Goal: Transaction & Acquisition: Obtain resource

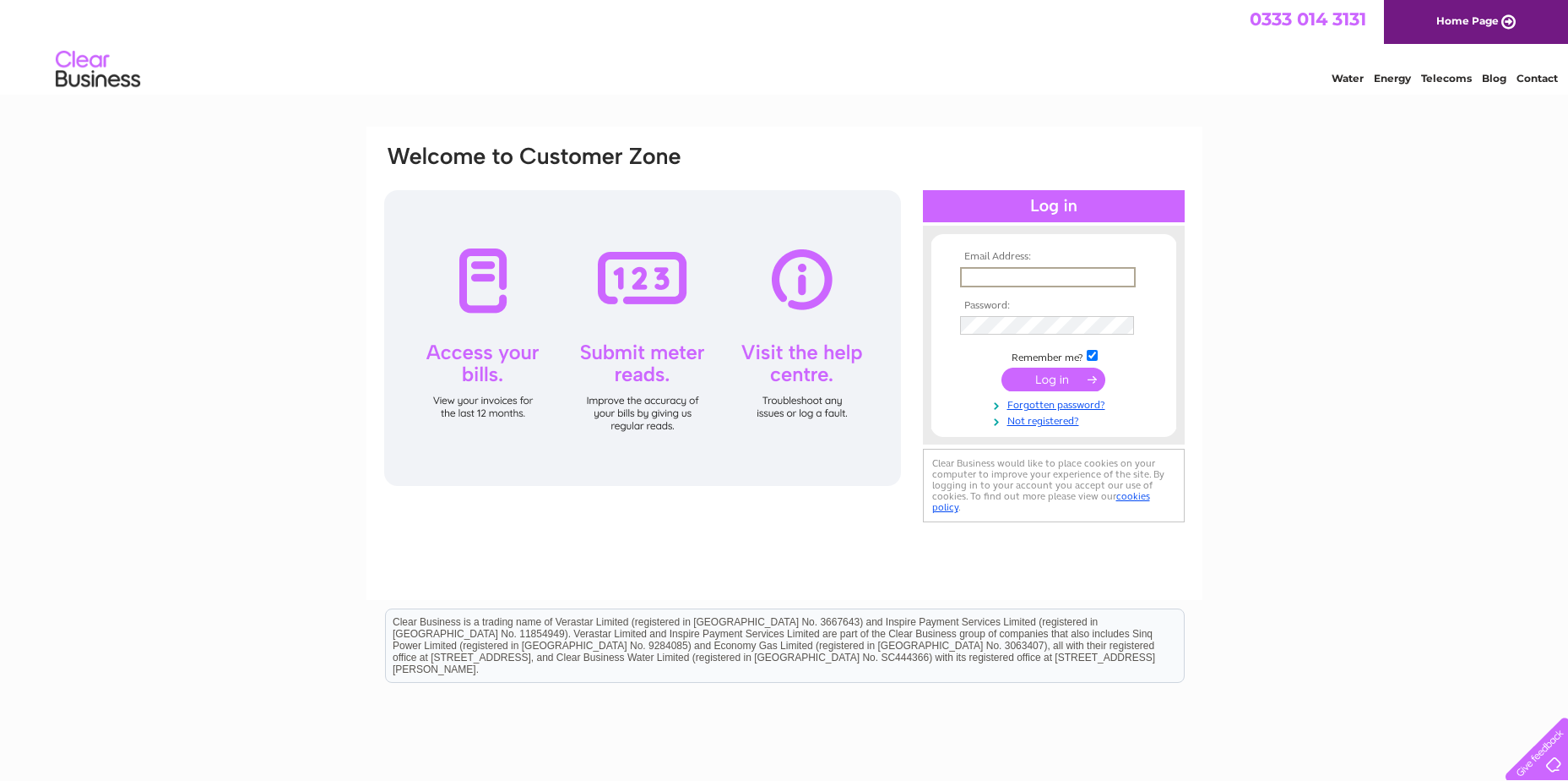
click at [1007, 276] on input "text" at bounding box center [1048, 277] width 175 height 20
type input "F"
type input "finance@artemisfunds.com"
click at [1041, 374] on input "submit" at bounding box center [1053, 378] width 104 height 23
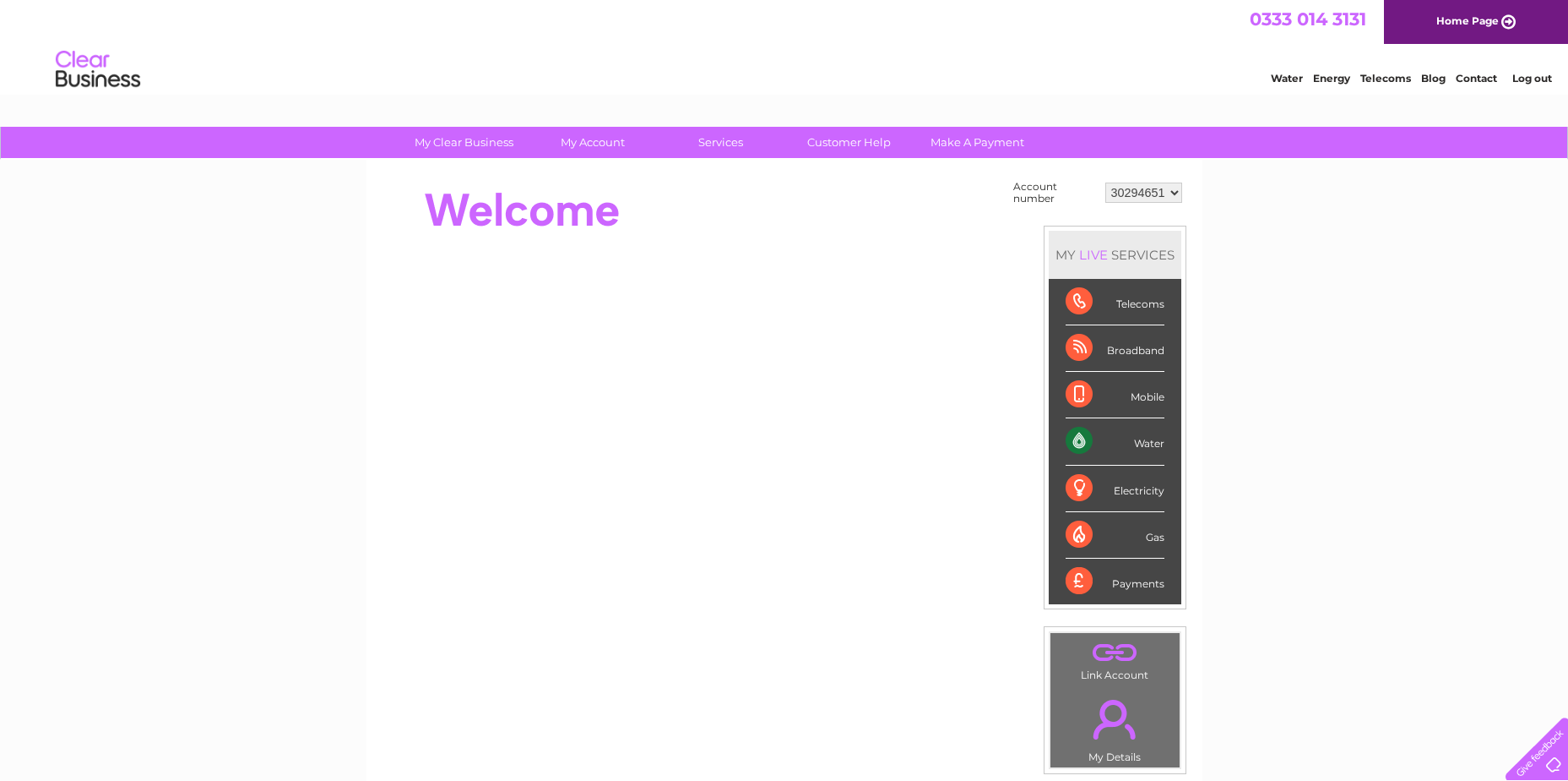
click at [1114, 446] on div "Water" at bounding box center [1115, 442] width 99 height 47
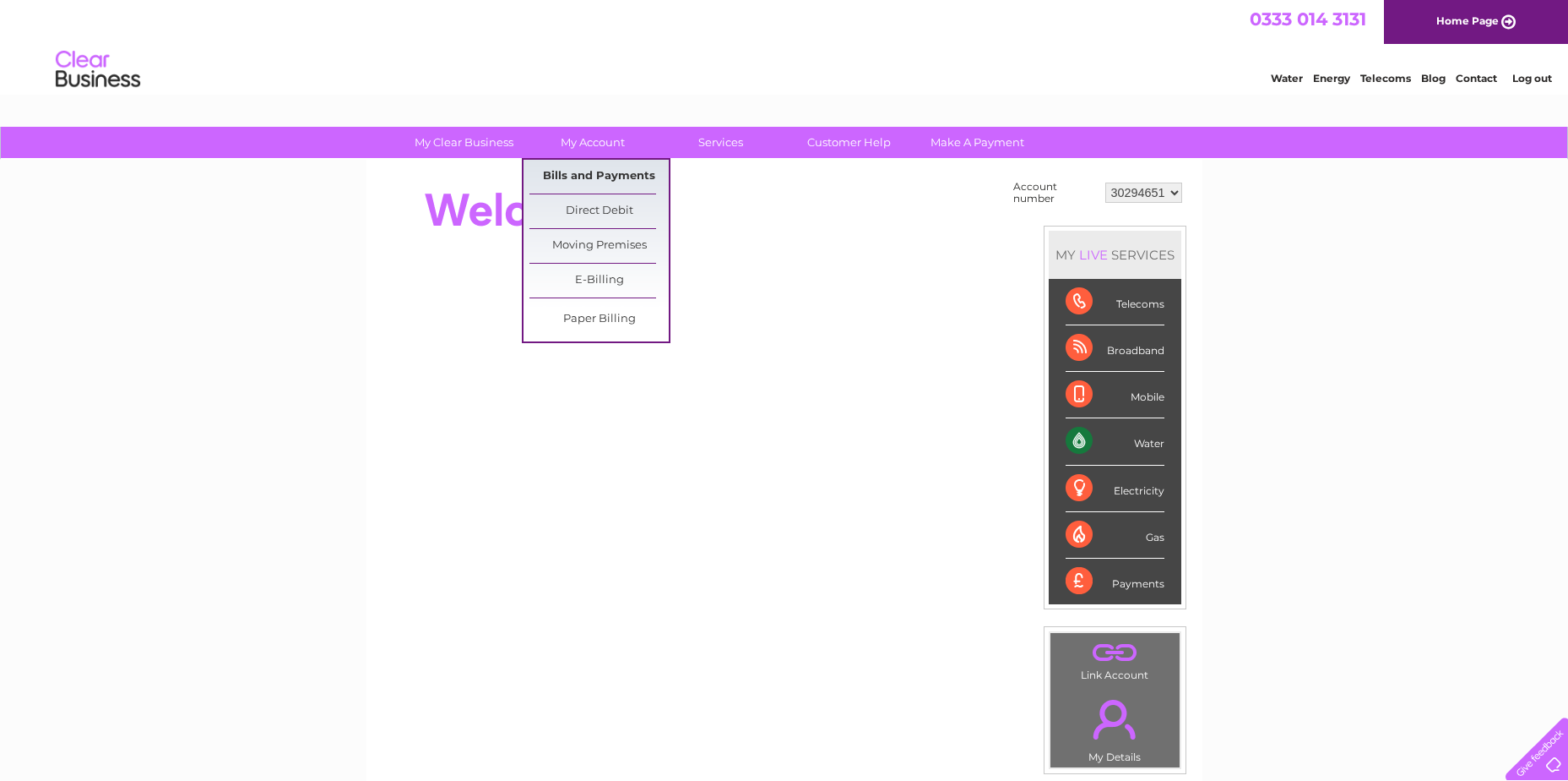
click at [596, 182] on link "Bills and Payments" at bounding box center [599, 176] width 139 height 34
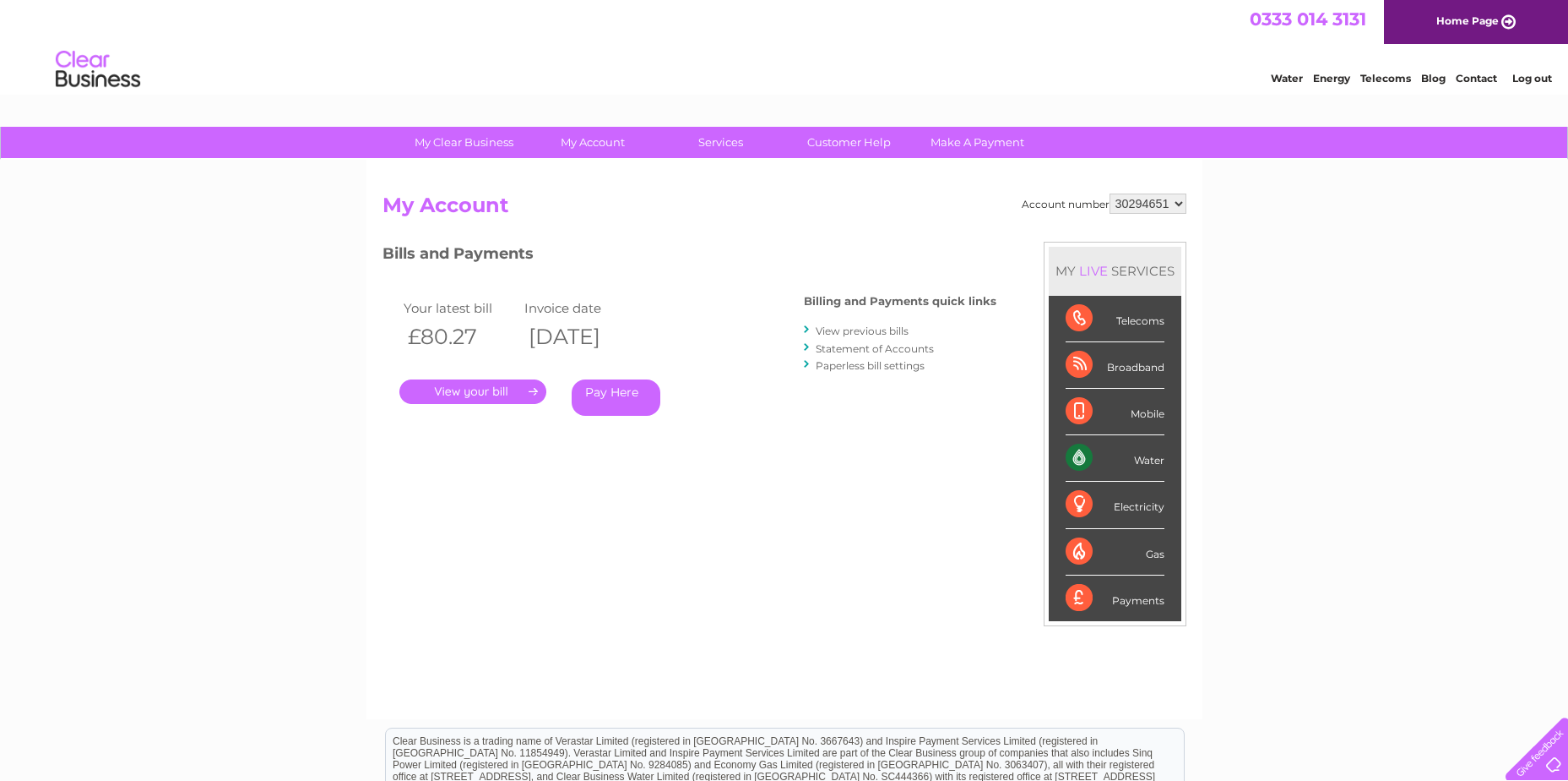
click at [469, 389] on link "." at bounding box center [472, 391] width 147 height 24
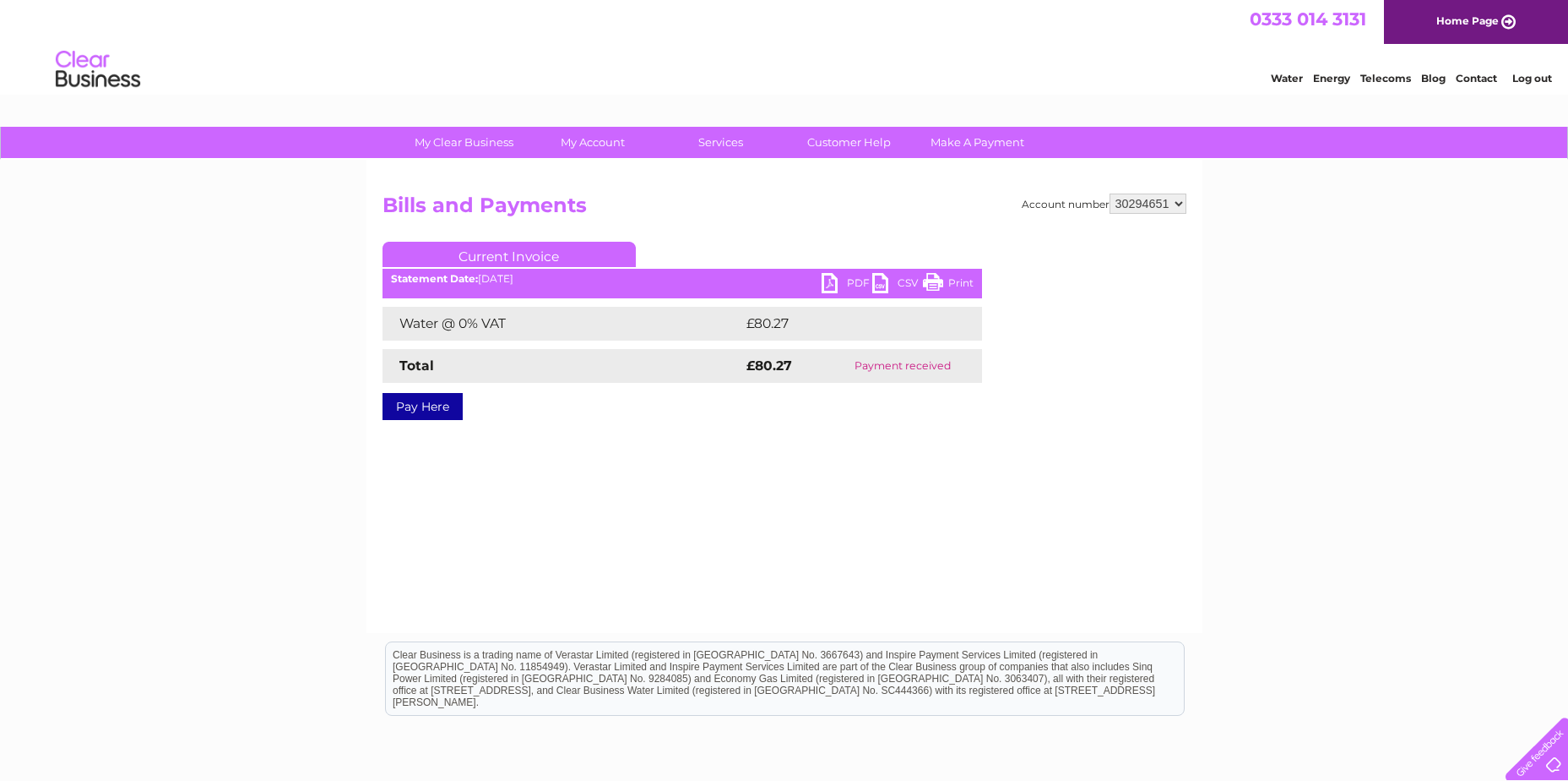
click at [852, 286] on link "PDF" at bounding box center [847, 284] width 51 height 24
click at [856, 283] on link "PDF" at bounding box center [847, 284] width 51 height 24
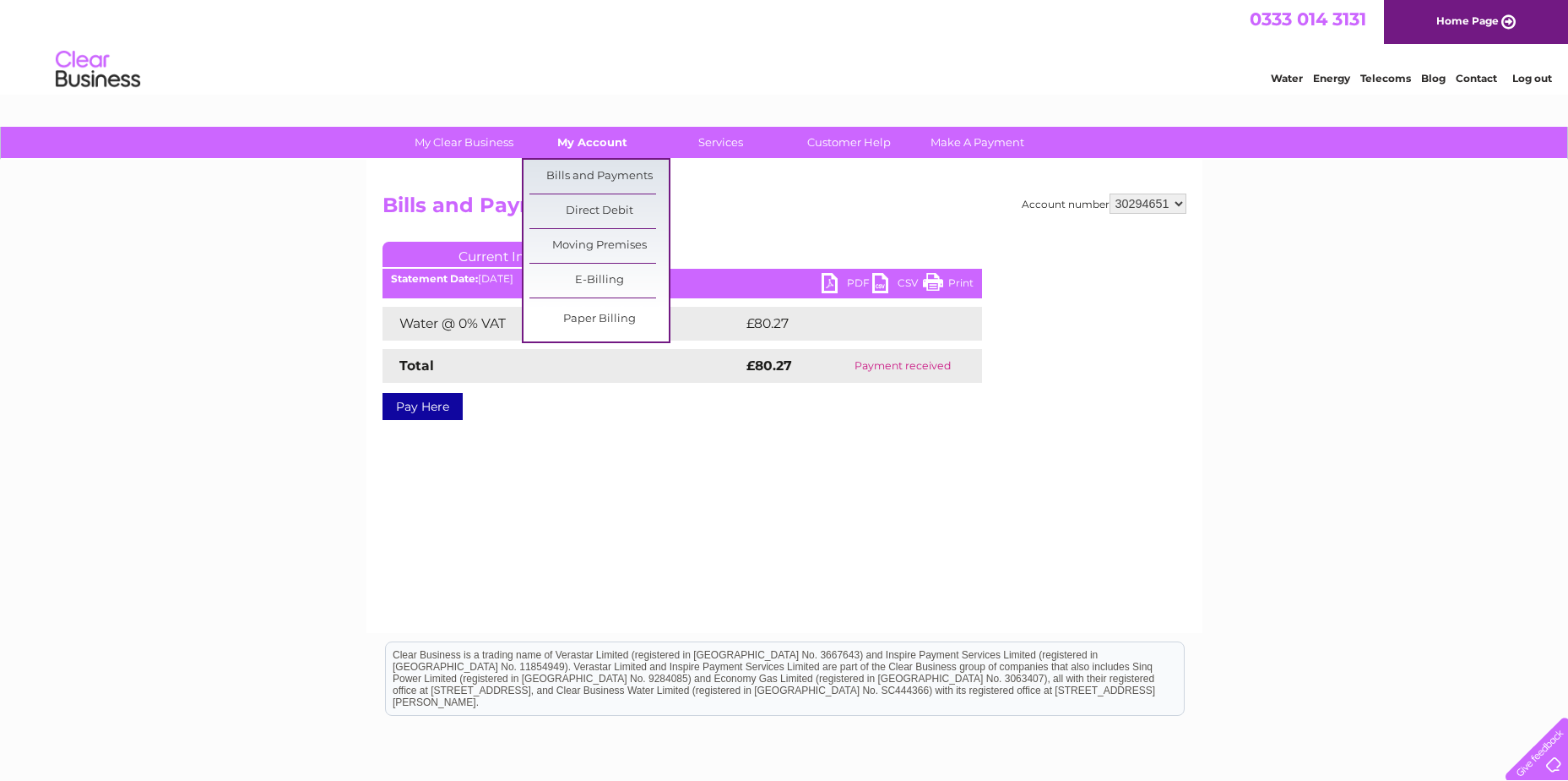
click at [588, 136] on link "My Account" at bounding box center [592, 142] width 139 height 31
click at [578, 180] on link "Bills and Payments" at bounding box center [599, 176] width 139 height 34
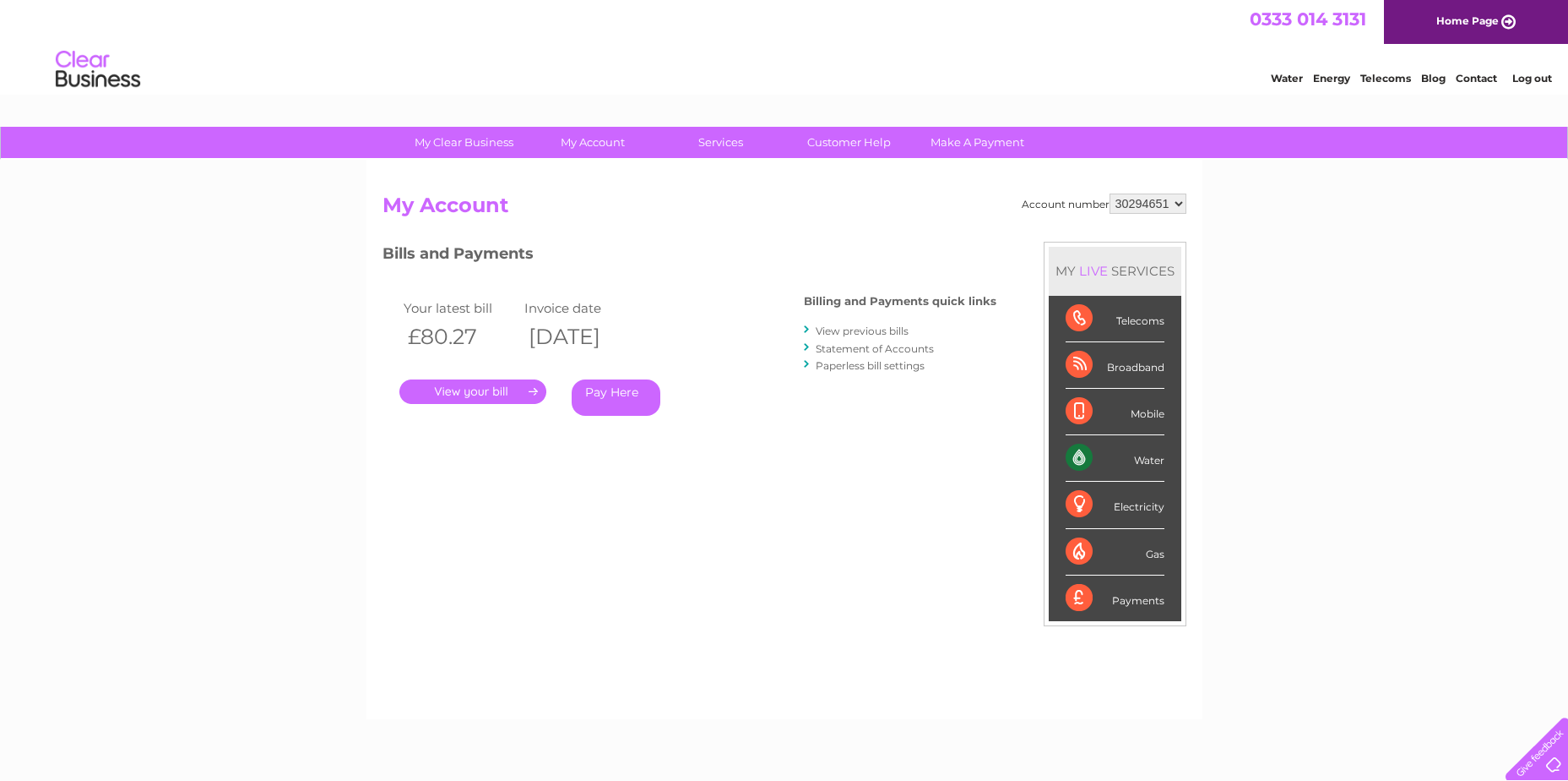
click at [883, 332] on link "View previous bills" at bounding box center [861, 330] width 92 height 13
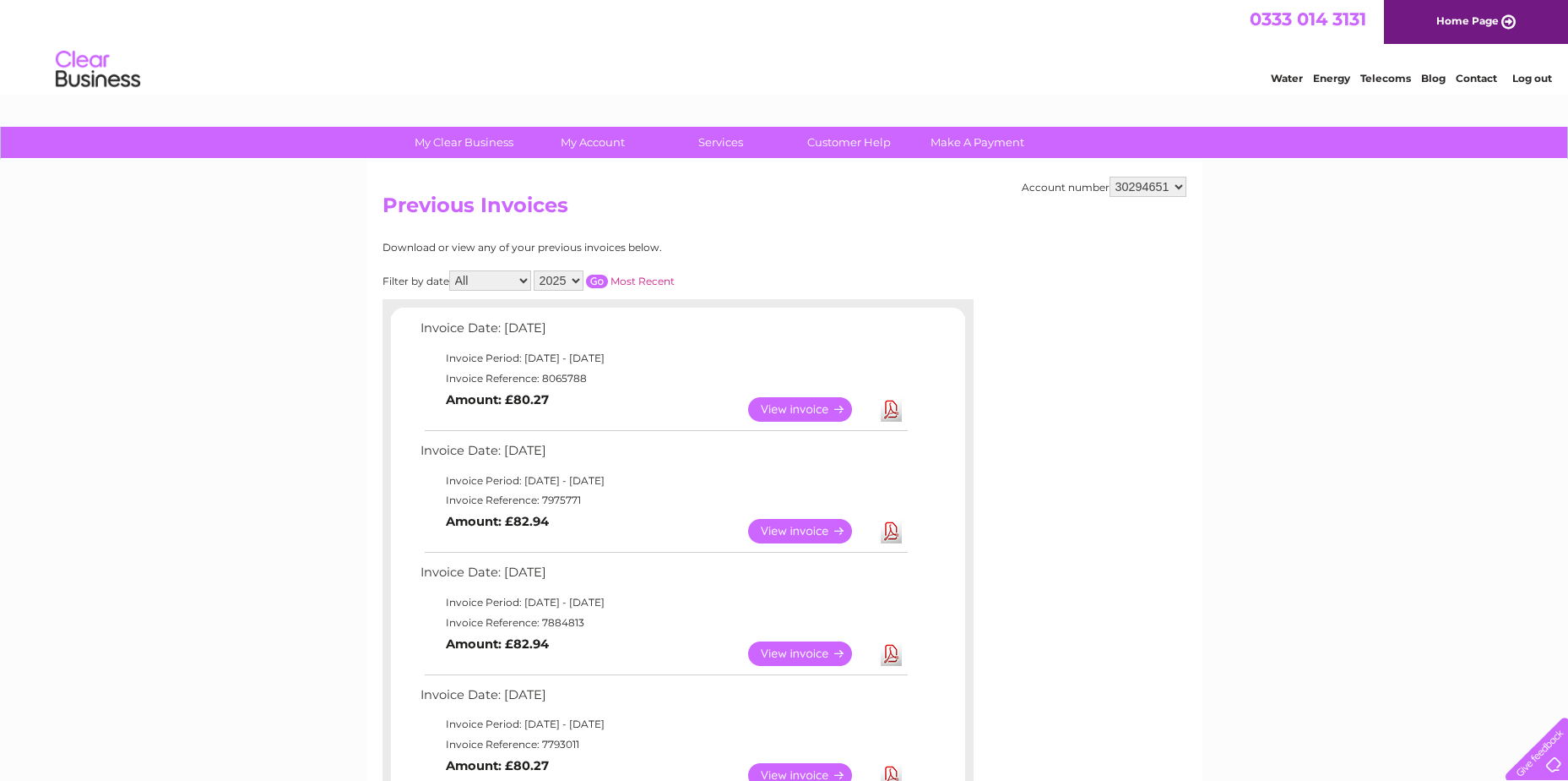
click at [781, 527] on link "View" at bounding box center [811, 531] width 125 height 24
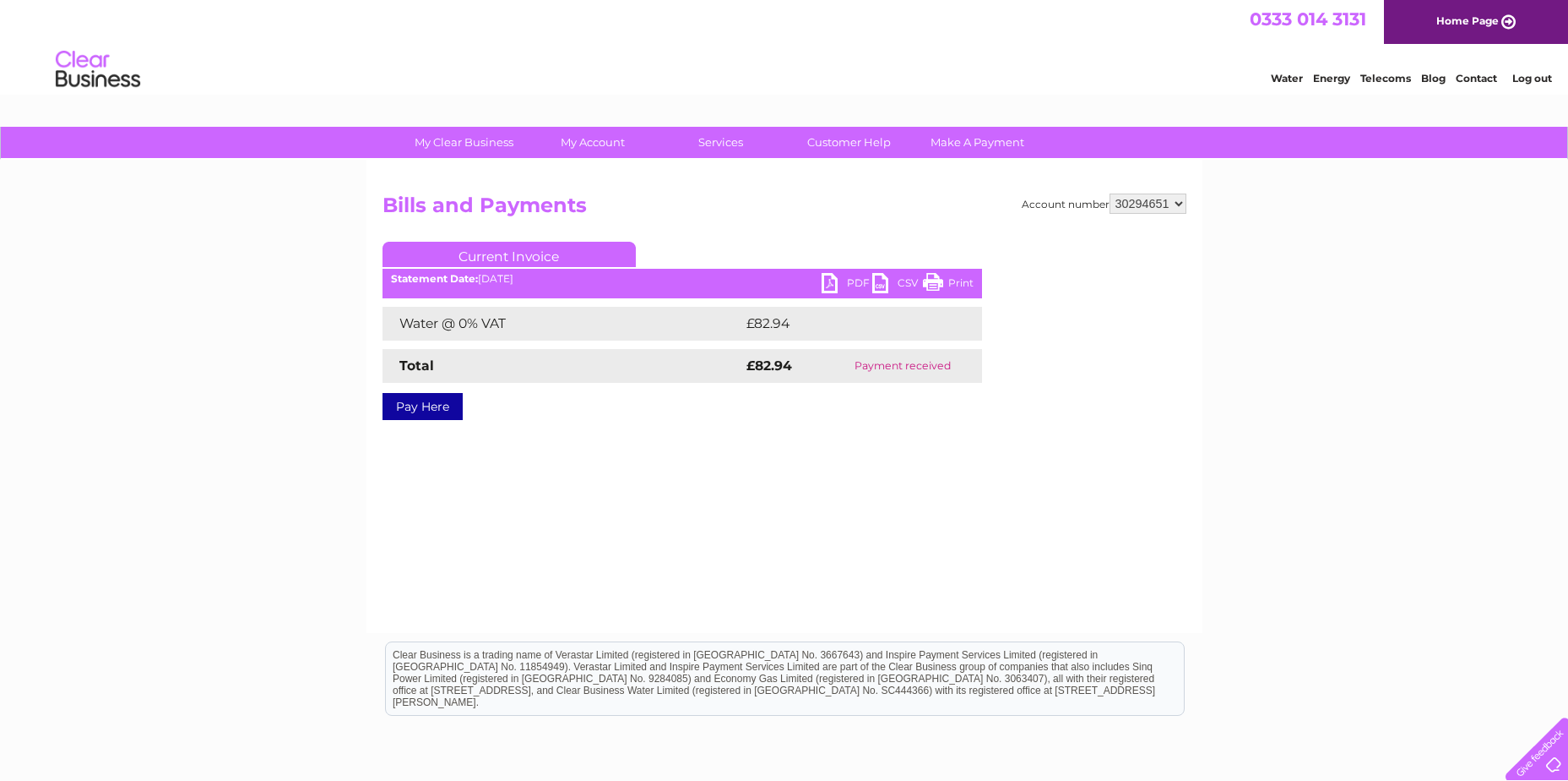
click at [847, 278] on link "PDF" at bounding box center [847, 284] width 51 height 24
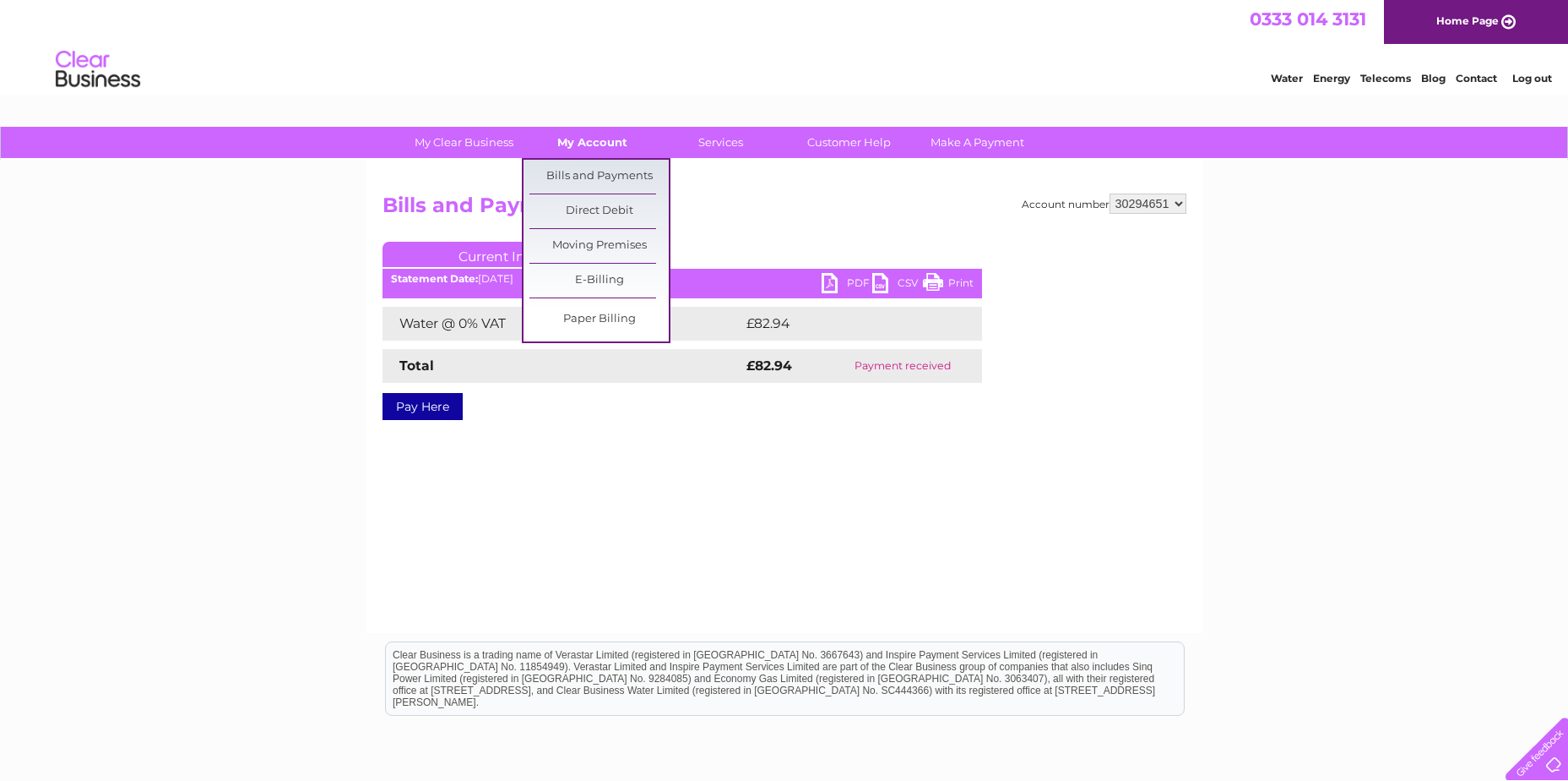
click at [591, 134] on link "My Account" at bounding box center [592, 142] width 139 height 31
click at [601, 175] on link "Bills and Payments" at bounding box center [599, 176] width 139 height 34
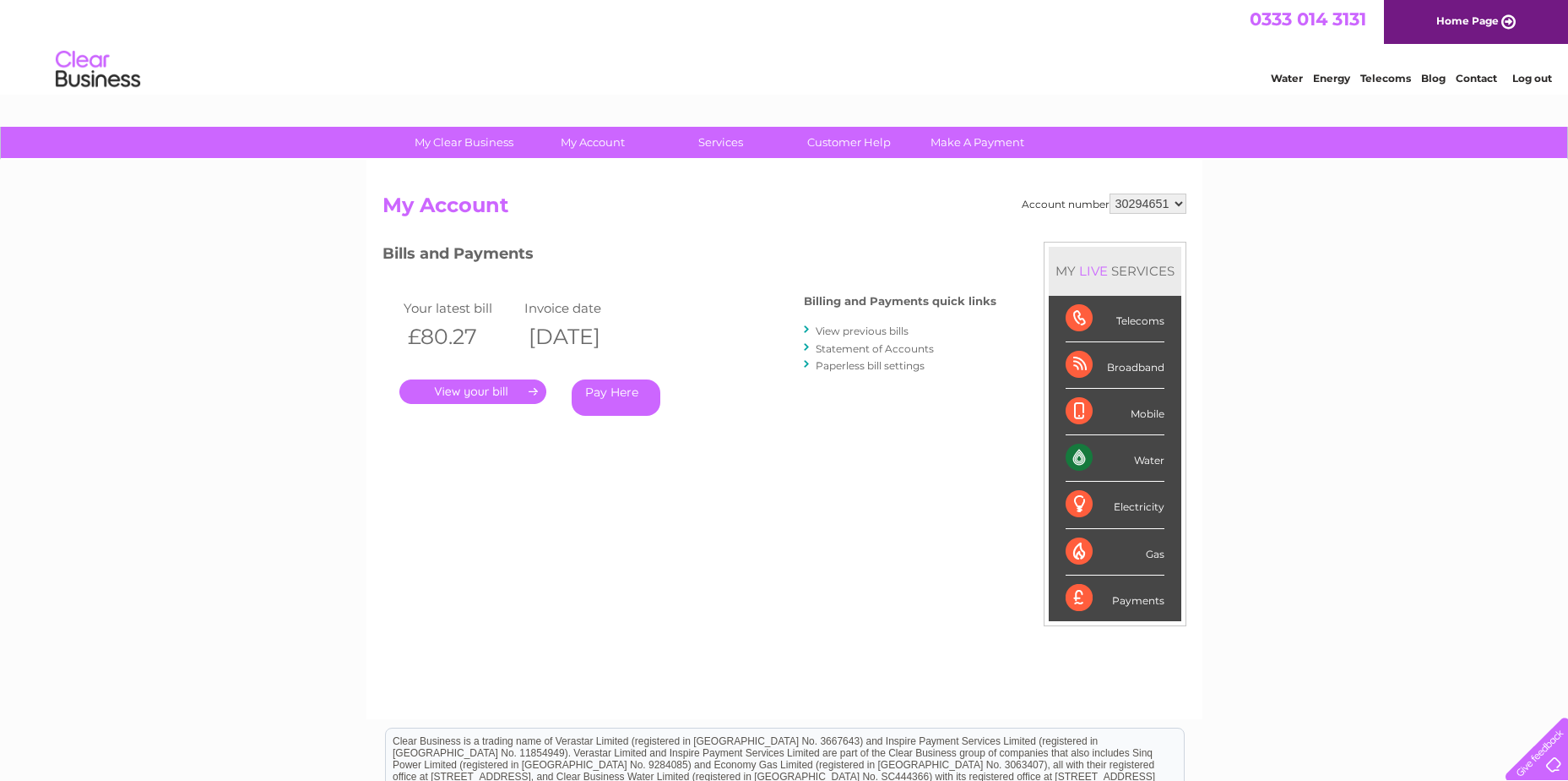
click at [828, 326] on link "View previous bills" at bounding box center [861, 330] width 92 height 13
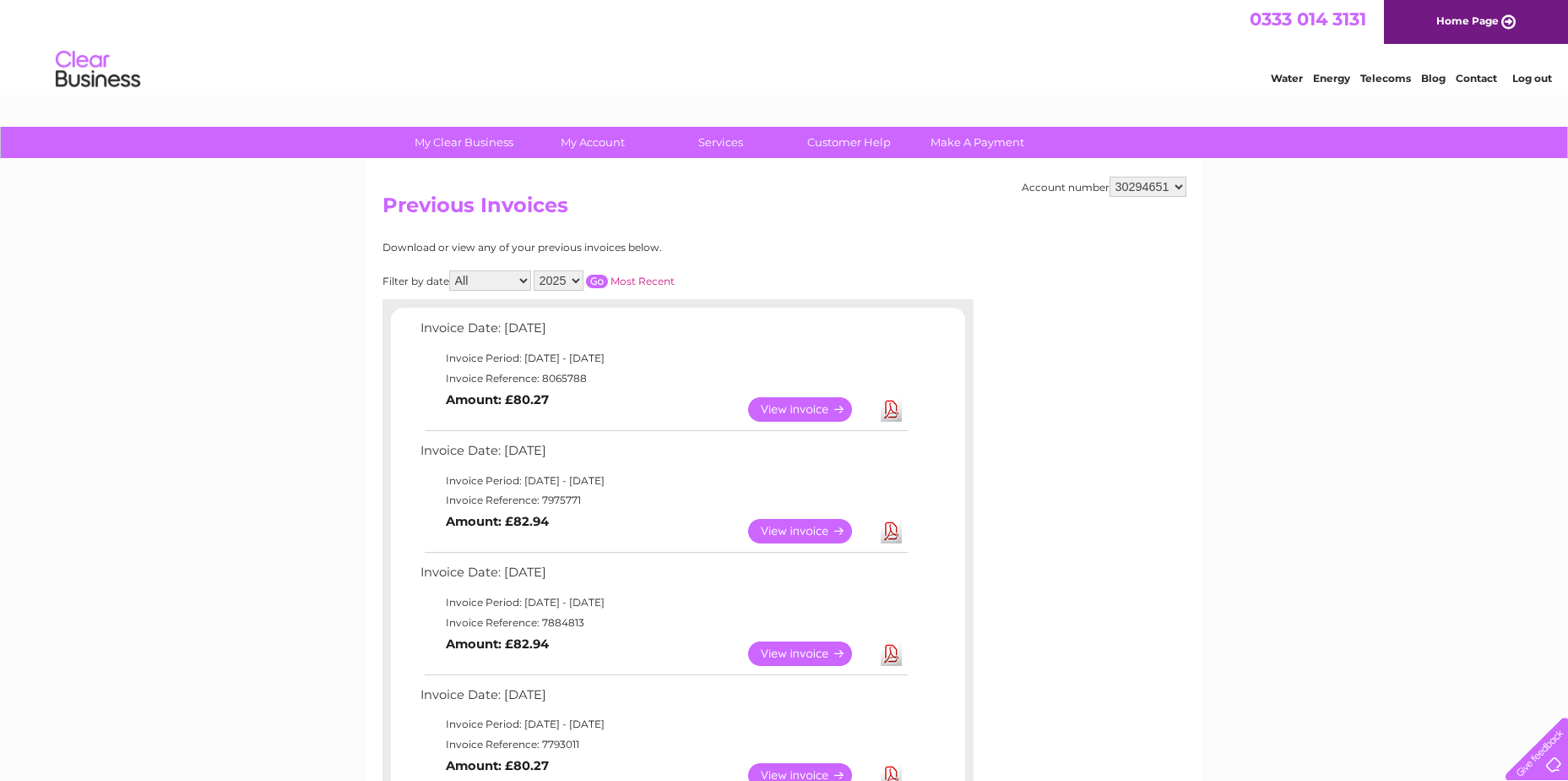
click at [896, 654] on link "Download" at bounding box center [892, 653] width 21 height 24
